Goal: Task Accomplishment & Management: Complete application form

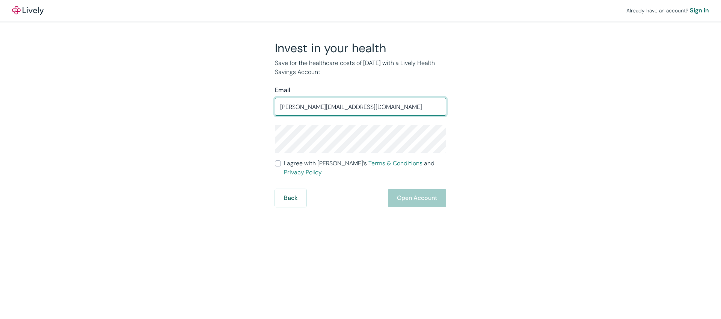
type input "[PERSON_NAME][EMAIL_ADDRESS][DOMAIN_NAME]"
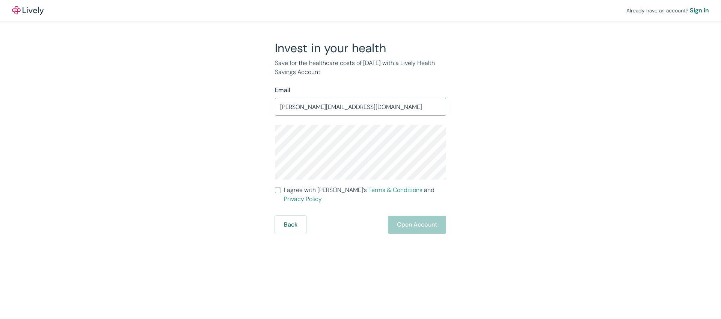
click at [280, 191] on input "I agree with Lively’s Terms & Conditions and Privacy Policy" at bounding box center [278, 190] width 6 height 6
checkbox input "true"
click at [394, 215] on button "Open Account" at bounding box center [417, 224] width 58 height 18
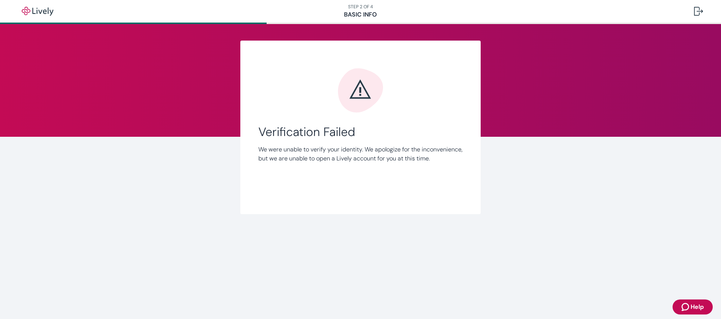
click at [336, 148] on p "We were unable to verify your identity. We apologize for the inconvenience, but…" at bounding box center [360, 154] width 204 height 18
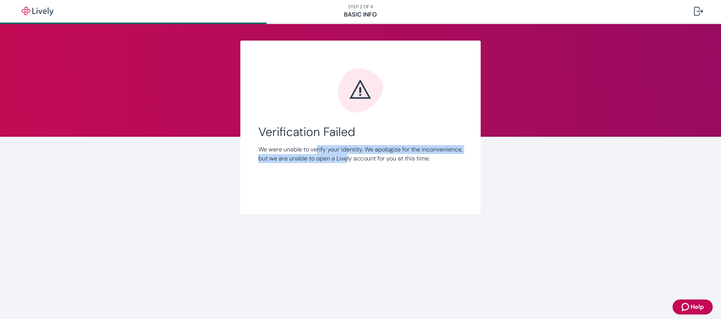
drag, startPoint x: 325, startPoint y: 151, endPoint x: 389, endPoint y: 158, distance: 63.8
click at [389, 158] on p "We were unable to verify your identity. We apologize for the inconvenience, but…" at bounding box center [360, 154] width 204 height 18
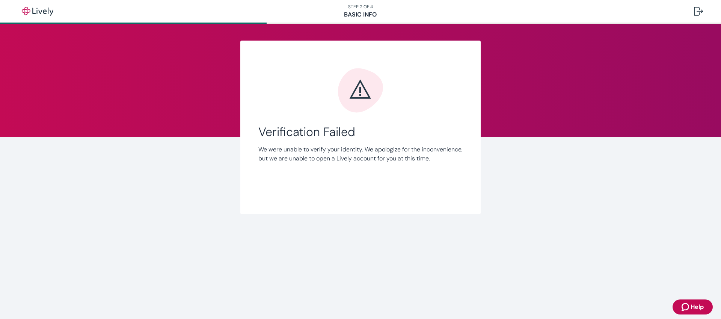
drag, startPoint x: 322, startPoint y: 145, endPoint x: 394, endPoint y: 112, distance: 79.4
click at [378, 122] on div "Verification Failed We were unable to verify your identity. We apologize for th…" at bounding box center [360, 132] width 204 height 128
click at [400, 108] on div at bounding box center [360, 90] width 204 height 45
click at [681, 307] on icon "Zendesk support icon" at bounding box center [685, 306] width 9 height 9
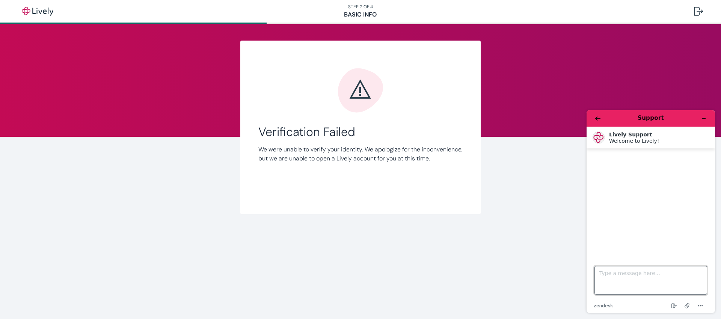
click at [619, 285] on textarea "Type a message here..." at bounding box center [650, 280] width 113 height 29
type textarea "t"
type textarea "you couldn't verify me and then i clicked back to make sure my info was right a…"
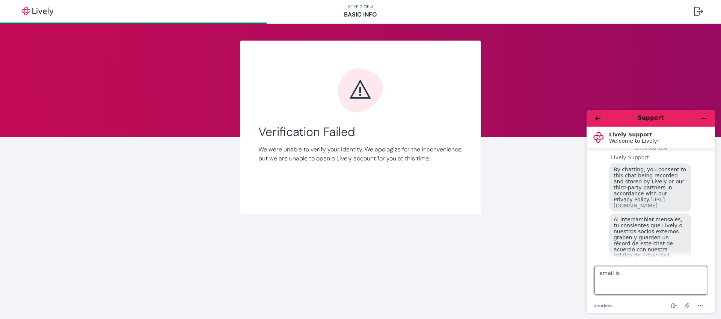
scroll to position [119, 0]
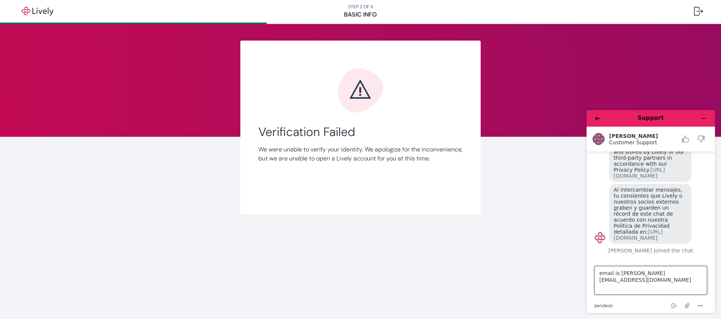
type textarea "email is [PERSON_NAME][EMAIL_ADDRESS][DOMAIN_NAME]"
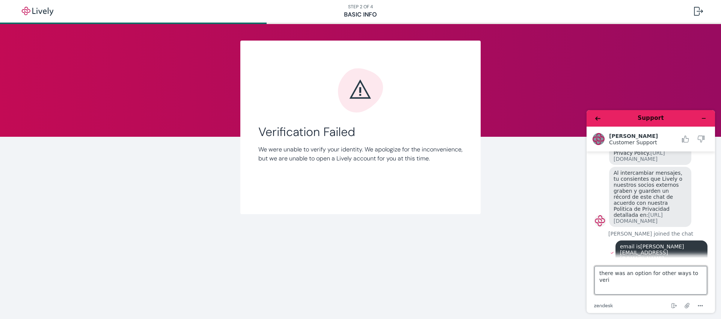
scroll to position [137, 0]
type textarea "there was an option for other ways to verify but now that page isn't showing up…"
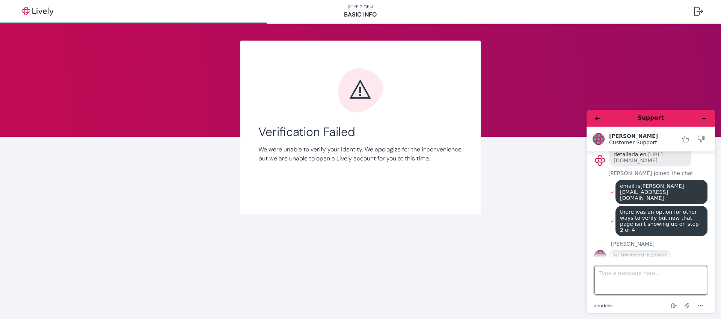
scroll to position [201, 0]
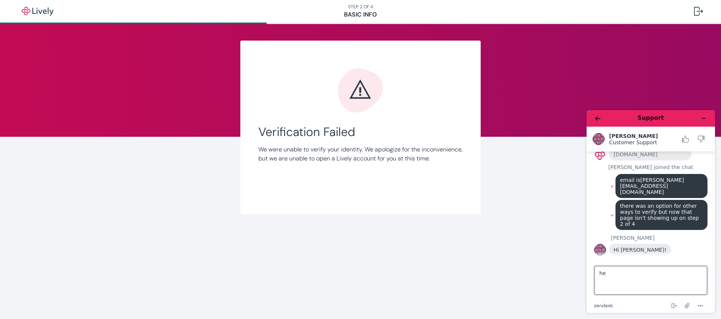
type textarea "hey"
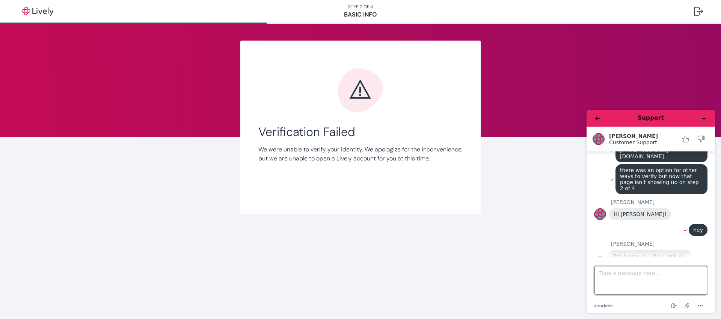
scroll to position [235, 0]
type textarea "thanks"
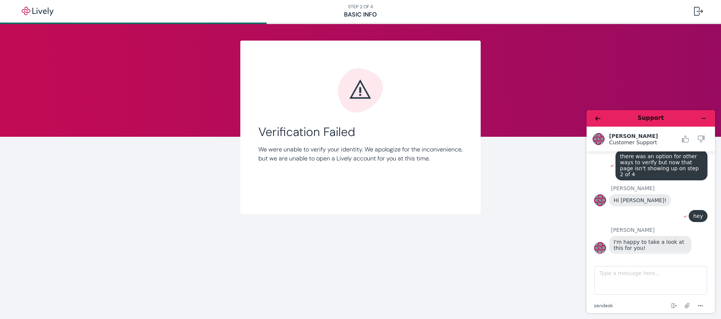
click at [527, 197] on div "Link Account Verification Failed We were unable to verify your identity. We apo…" at bounding box center [360, 127] width 360 height 173
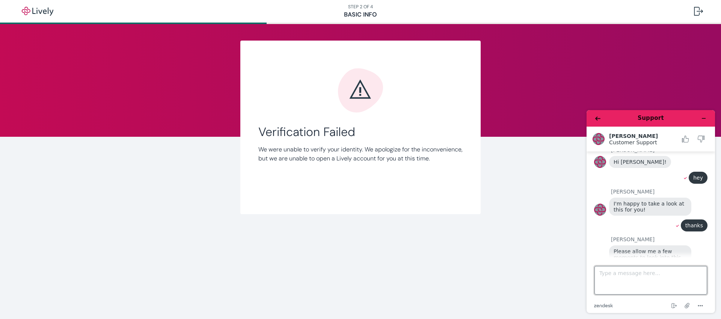
click at [635, 275] on textarea "Type a message here..." at bounding box center [650, 280] width 113 height 29
type textarea "yep no worries"
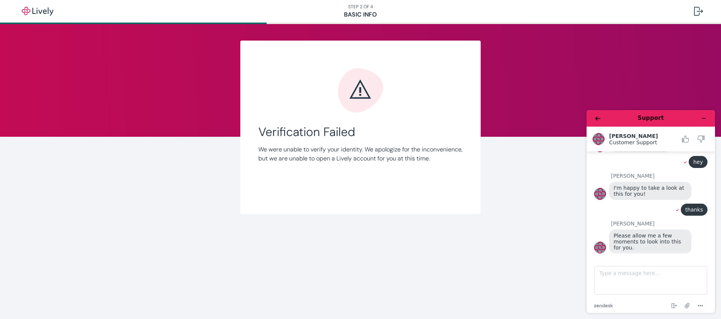
click at [278, 140] on div "Verification Failed We were unable to verify your identity. We apologize for th…" at bounding box center [360, 144] width 204 height 38
drag, startPoint x: 378, startPoint y: 13, endPoint x: 349, endPoint y: 9, distance: 28.8
click at [349, 9] on nav "STEP 2 OF 4 Basic Info" at bounding box center [360, 11] width 721 height 23
click at [404, 163] on p "We were unable to verify your identity. We apologize for the inconvenience, but…" at bounding box center [360, 154] width 204 height 18
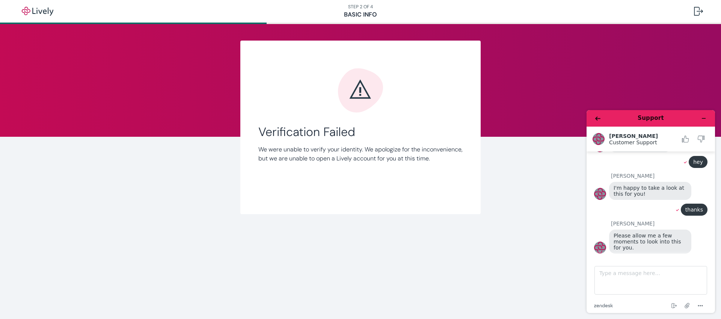
click at [220, 160] on div "Link Account Verification Failed We were unable to verify your identity. We apo…" at bounding box center [360, 127] width 360 height 173
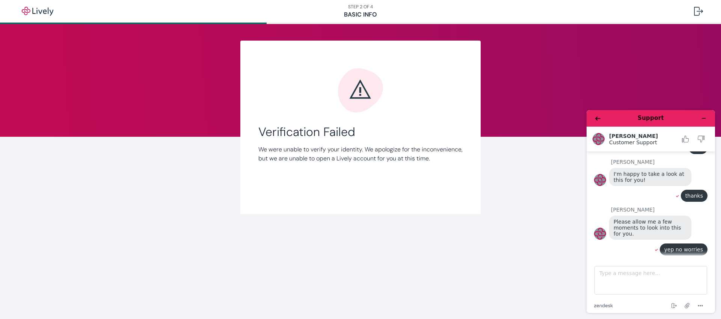
scroll to position [319, 0]
click at [328, 163] on p "We were unable to verify your identity. We apologize for the inconvenience, but…" at bounding box center [360, 154] width 204 height 18
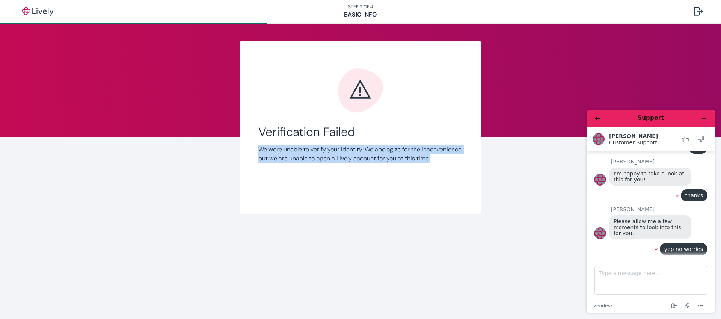
drag, startPoint x: 275, startPoint y: 169, endPoint x: 260, endPoint y: 151, distance: 23.7
click at [260, 151] on p "We were unable to verify your identity. We apologize for the inconvenience, but…" at bounding box center [360, 154] width 204 height 18
copy p "We were unable to verify your identity. We apologize for the inconvenience, but…"
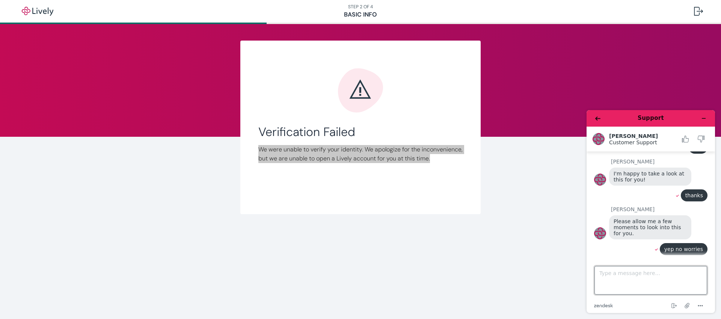
click at [626, 272] on textarea "Type a message here..." at bounding box center [650, 280] width 113 height 29
paste textarea "We were unable to verify your identity. We apologize for the inconvenience, but…"
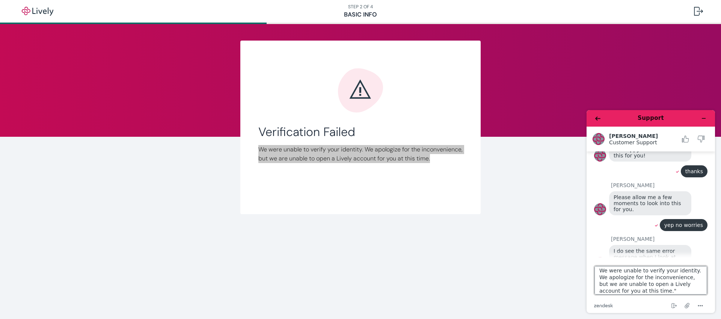
scroll to position [345, 0]
click at [598, 273] on textarea "We were unable to verify your identity. We apologize for the inconvenience, but…" at bounding box center [650, 280] width 113 height 29
type textarea ""We were unable to verify your identity. We apologize for the inconvenience, bu…"
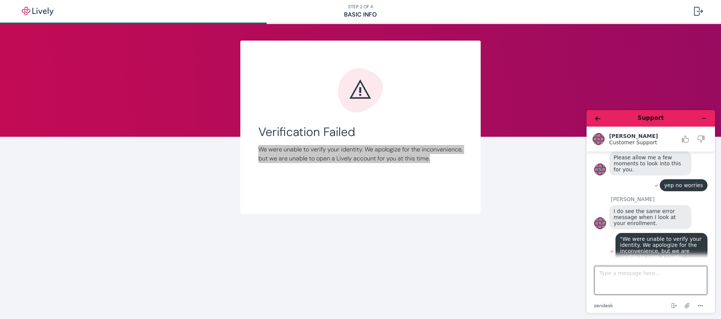
scroll to position [396, 0]
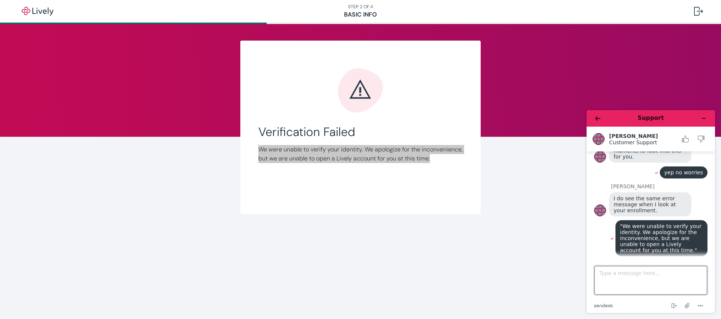
click at [627, 281] on textarea "Type a message here..." at bounding box center [650, 280] width 113 height 29
type textarea "ok - im happy to verify more manually"
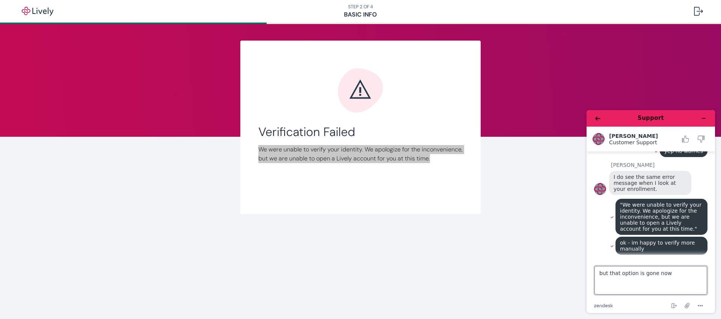
type textarea "but that option is gone now"
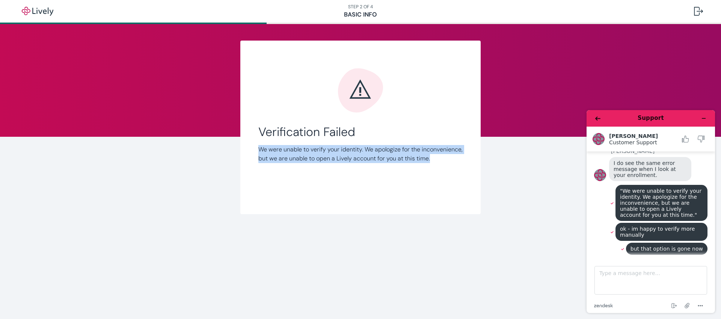
click at [554, 210] on div "Link Account Verification Failed We were unable to verify your identity. We apo…" at bounding box center [360, 137] width 721 height 226
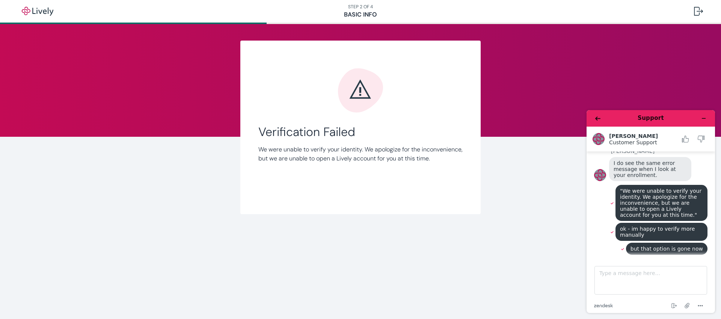
click at [554, 210] on div "Link Account Verification Failed We were unable to verify your identity. We apo…" at bounding box center [360, 137] width 721 height 226
click at [703, 119] on icon "Minimize widget" at bounding box center [703, 118] width 5 height 5
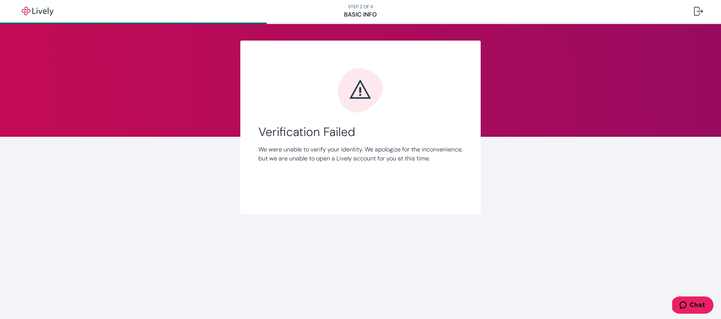
click at [562, 167] on div "Link Account Verification Failed We were unable to verify your identity. We apo…" at bounding box center [360, 137] width 721 height 226
click at [698, 308] on button "Chat" at bounding box center [692, 304] width 42 height 17
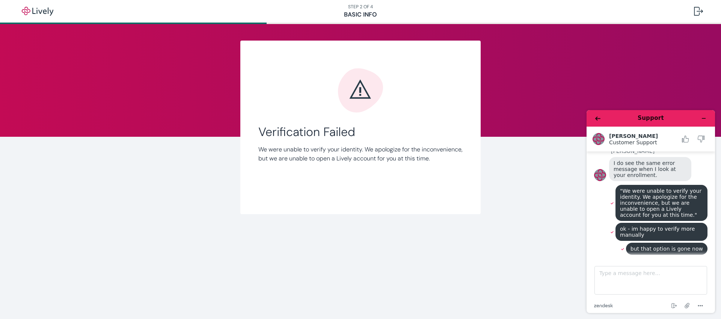
click at [553, 205] on div "Link Account Verification Failed We were unable to verify your identity. We apo…" at bounding box center [360, 137] width 721 height 226
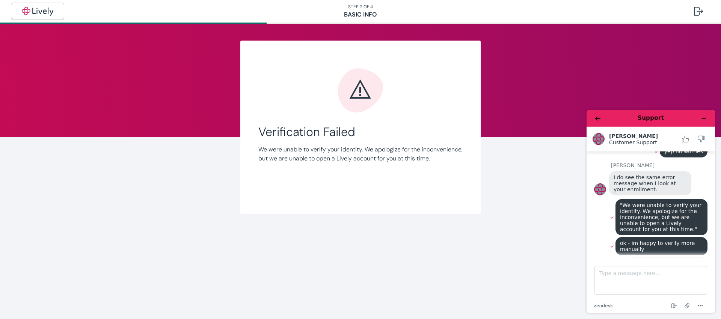
click at [36, 10] on img "button" at bounding box center [38, 11] width 42 height 9
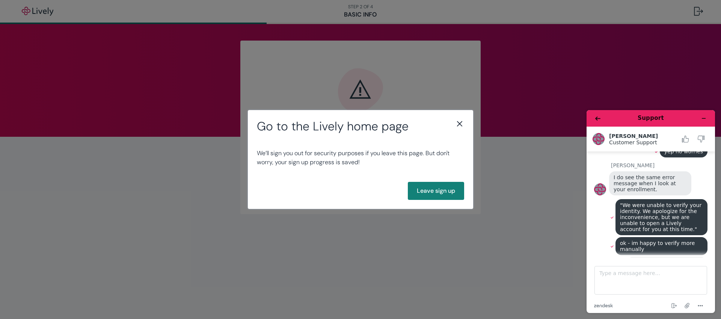
click at [459, 122] on icon "close" at bounding box center [459, 123] width 9 height 9
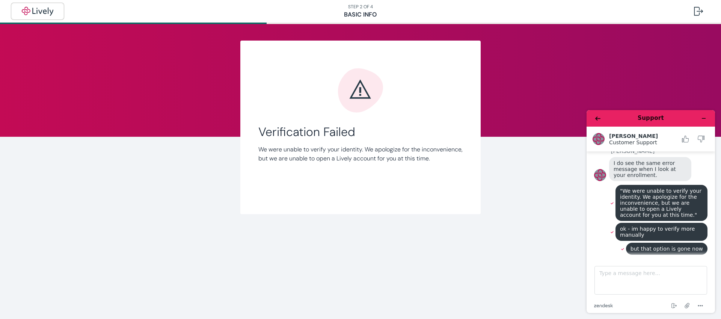
scroll to position [467, 0]
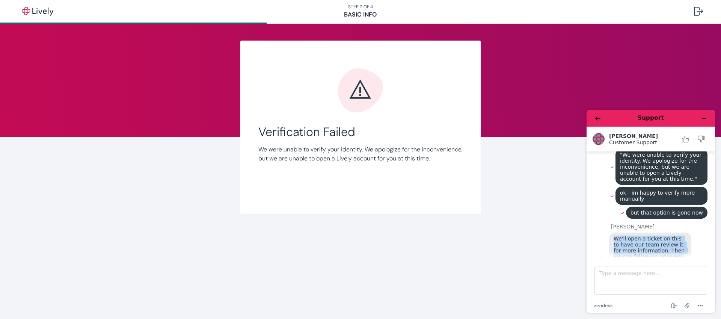
drag, startPoint x: 637, startPoint y: 249, endPoint x: 614, endPoint y: 222, distance: 35.4
click at [614, 232] on div "We'll open a ticket on this to have our team review it for more information. Th…" at bounding box center [650, 250] width 82 height 36
click at [614, 235] on span "We'll open a ticket on this to have our team review it for more information. Th…" at bounding box center [649, 250] width 72 height 30
click at [639, 277] on textarea "Type a message here..." at bounding box center [650, 280] width 113 height 29
type textarea "ok thanks - assume ill get emails"
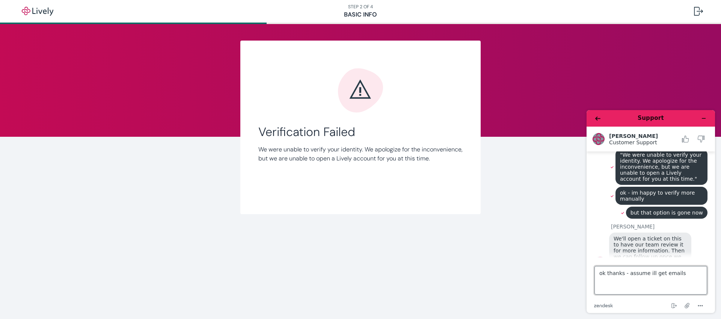
scroll to position [483, 0]
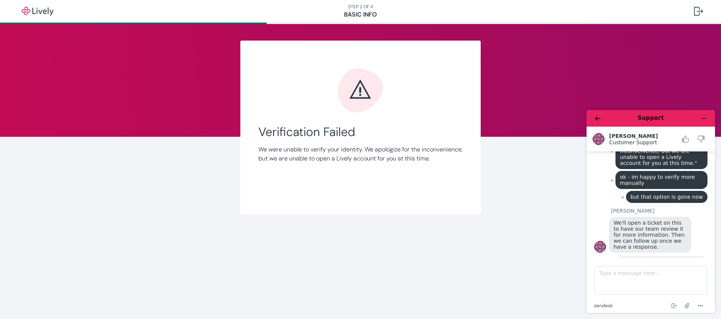
click at [379, 151] on p "We were unable to verify your identity. We apologize for the inconvenience, but…" at bounding box center [360, 154] width 204 height 18
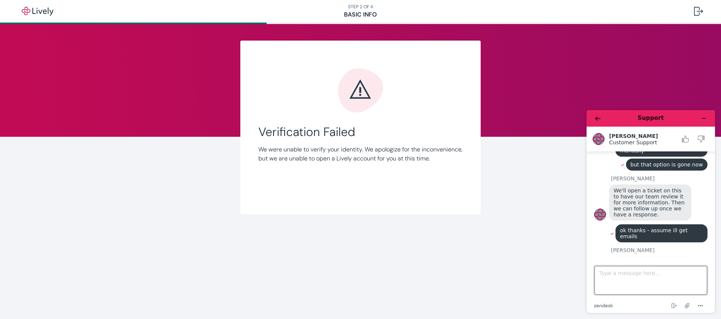
click at [645, 278] on textarea "Type a message here..." at bounding box center [650, 280] width 113 height 29
type textarea "thanks"
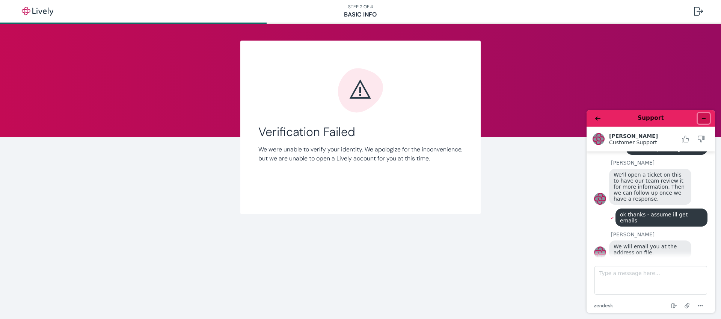
click at [705, 118] on icon "Minimize widget" at bounding box center [703, 118] width 5 height 5
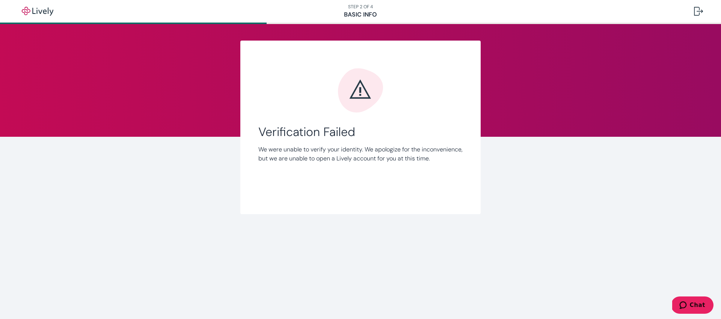
click at [629, 185] on div "Link Account Verification Failed We were unable to verify your identity. We apo…" at bounding box center [360, 137] width 721 height 226
click at [364, 14] on nav "STEP 2 OF 4 Basic Info" at bounding box center [360, 11] width 721 height 23
click at [349, 13] on nav "STEP 2 OF 4 Basic Info" at bounding box center [360, 11] width 721 height 23
click at [44, 13] on img "button" at bounding box center [38, 11] width 42 height 9
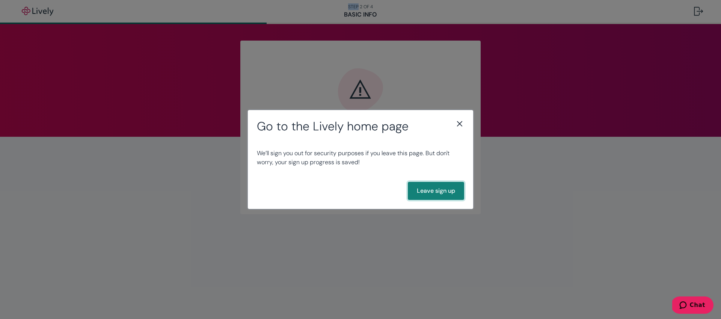
click at [441, 191] on button "Leave sign up" at bounding box center [436, 191] width 56 height 18
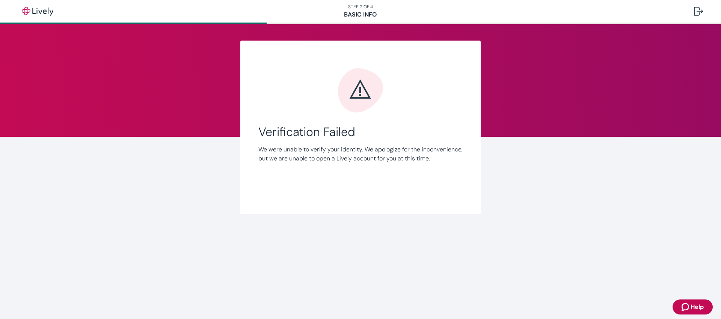
click at [421, 122] on div "Verification Failed We were unable to verify your identity. We apologize for th…" at bounding box center [360, 132] width 204 height 128
click at [366, 105] on icon "Error icon" at bounding box center [360, 90] width 45 height 44
click at [358, 87] on icon "Error icon" at bounding box center [360, 90] width 45 height 44
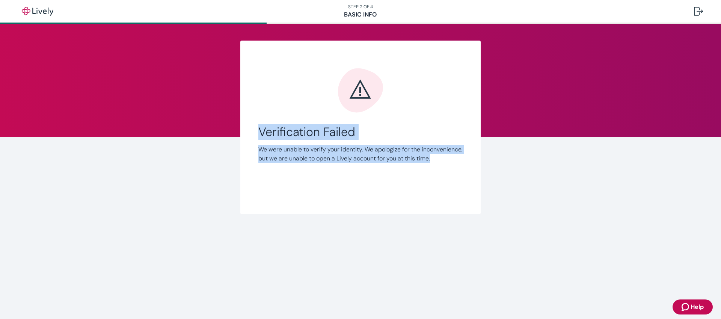
drag, startPoint x: 330, startPoint y: 55, endPoint x: 521, endPoint y: 182, distance: 229.7
click at [497, 180] on div "Link Account Verification Failed We were unable to verify your identity. We apo…" at bounding box center [360, 127] width 360 height 173
click at [547, 182] on div "Link Account Verification Failed We were unable to verify your identity. We apo…" at bounding box center [360, 137] width 721 height 226
